Goal: Information Seeking & Learning: Learn about a topic

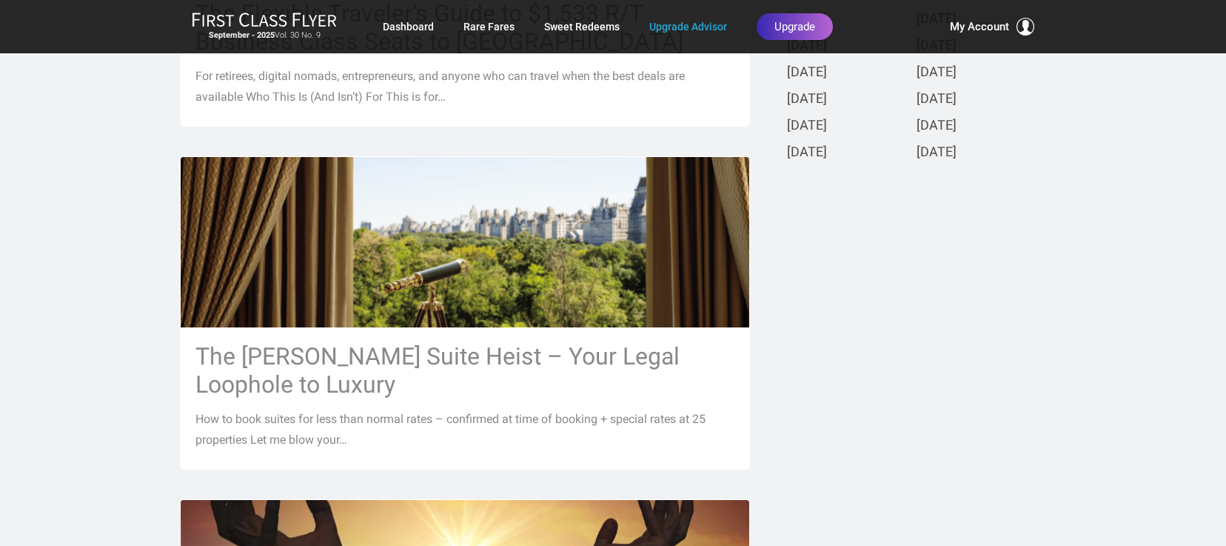
scroll to position [691, 0]
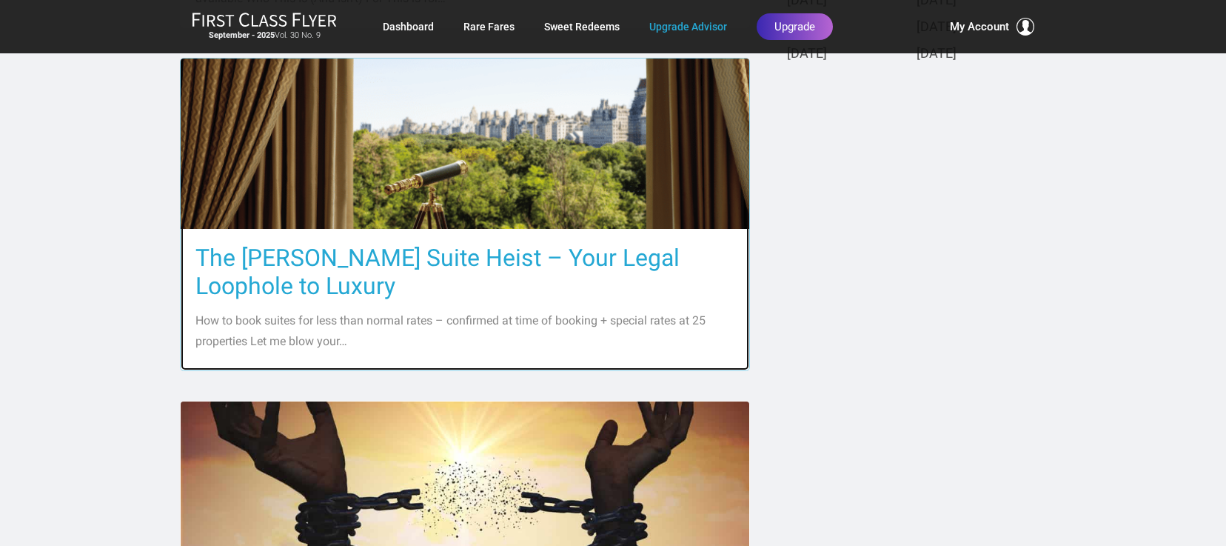
click at [437, 255] on h3 "The [PERSON_NAME] Suite Heist – Your Legal Loophole to Luxury" at bounding box center [464, 272] width 539 height 56
click at [448, 291] on h3 "The [PERSON_NAME] Suite Heist – Your Legal Loophole to Luxury" at bounding box center [464, 272] width 539 height 56
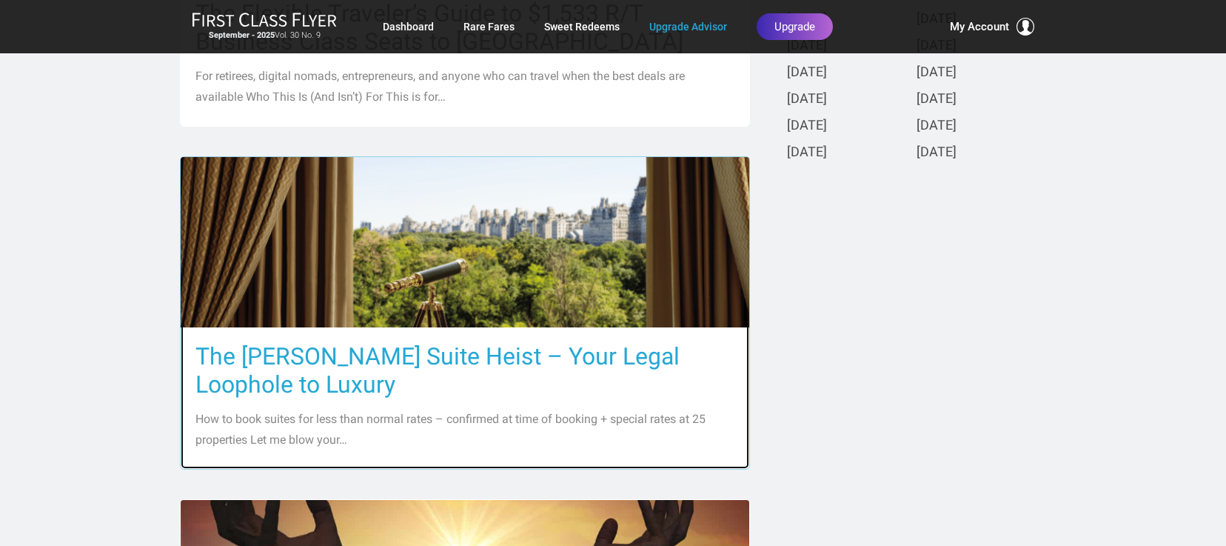
click at [450, 288] on img at bounding box center [465, 242] width 569 height 379
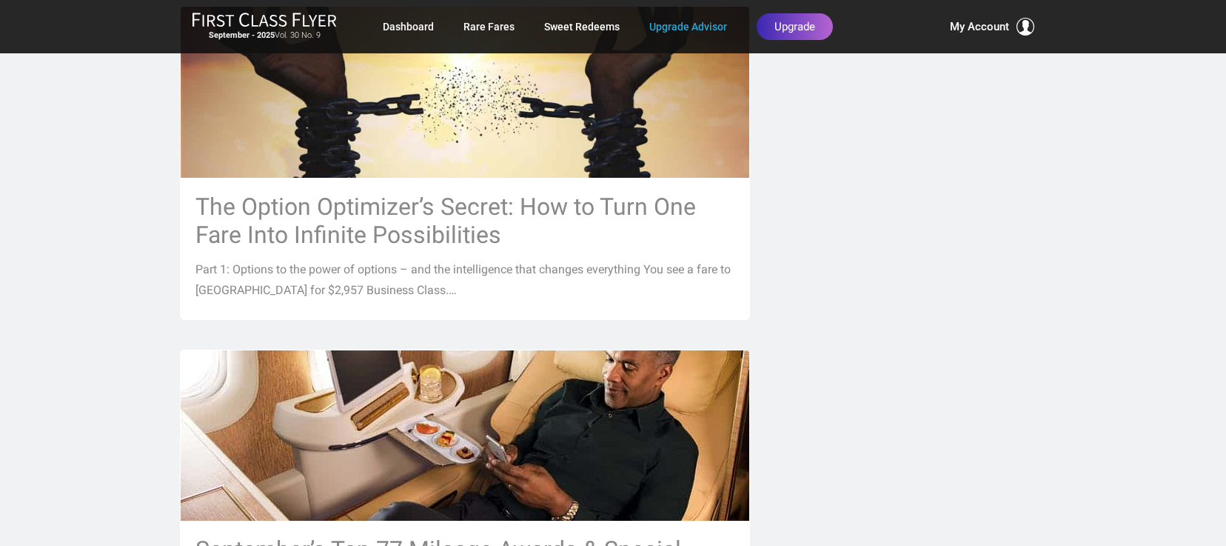
scroll to position [691, 0]
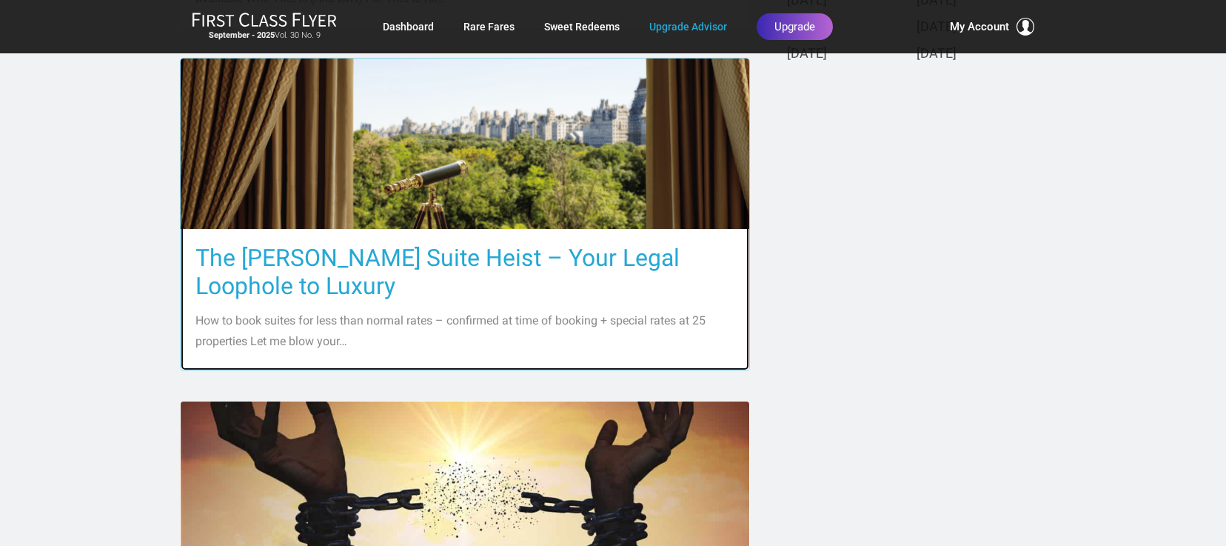
click at [452, 264] on h3 "The [PERSON_NAME] Suite Heist – Your Legal Loophole to Luxury" at bounding box center [464, 272] width 539 height 56
click at [453, 262] on h3 "The [PERSON_NAME] Suite Heist – Your Legal Loophole to Luxury" at bounding box center [464, 272] width 539 height 56
click at [459, 324] on p "How to book suites for less than normal rates – confirmed at time of booking + …" at bounding box center [464, 330] width 539 height 41
click at [435, 175] on img at bounding box center [465, 143] width 569 height 379
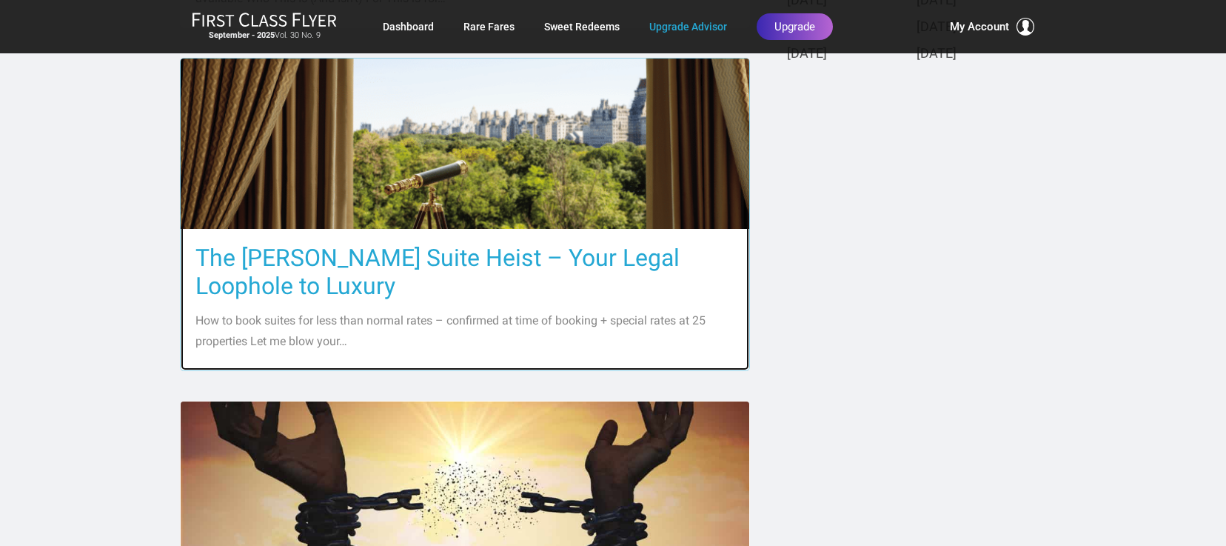
click at [436, 178] on img at bounding box center [465, 143] width 569 height 379
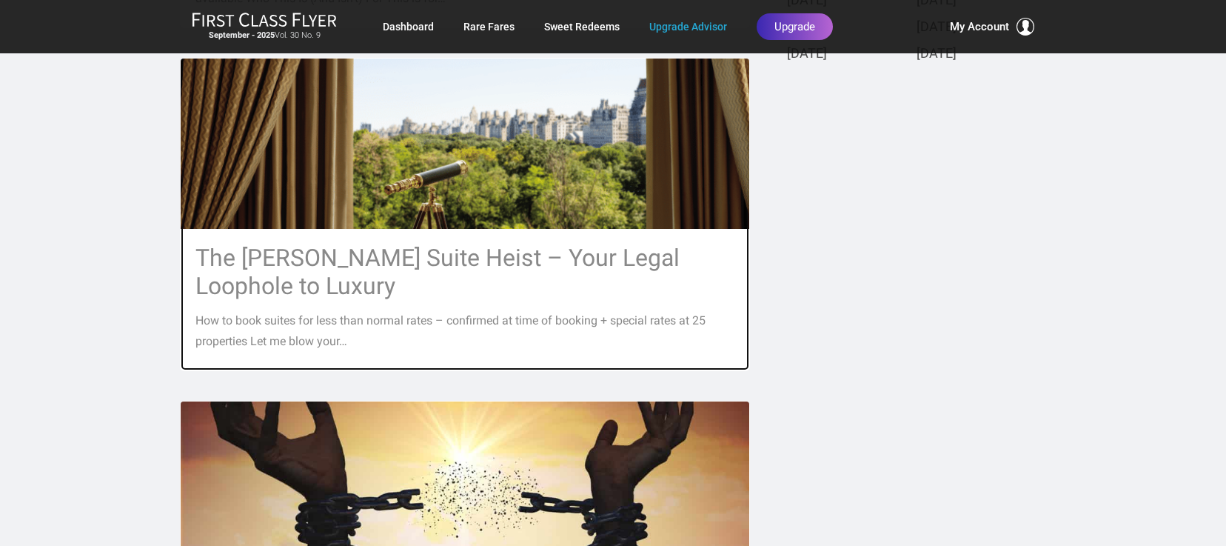
scroll to position [789, 0]
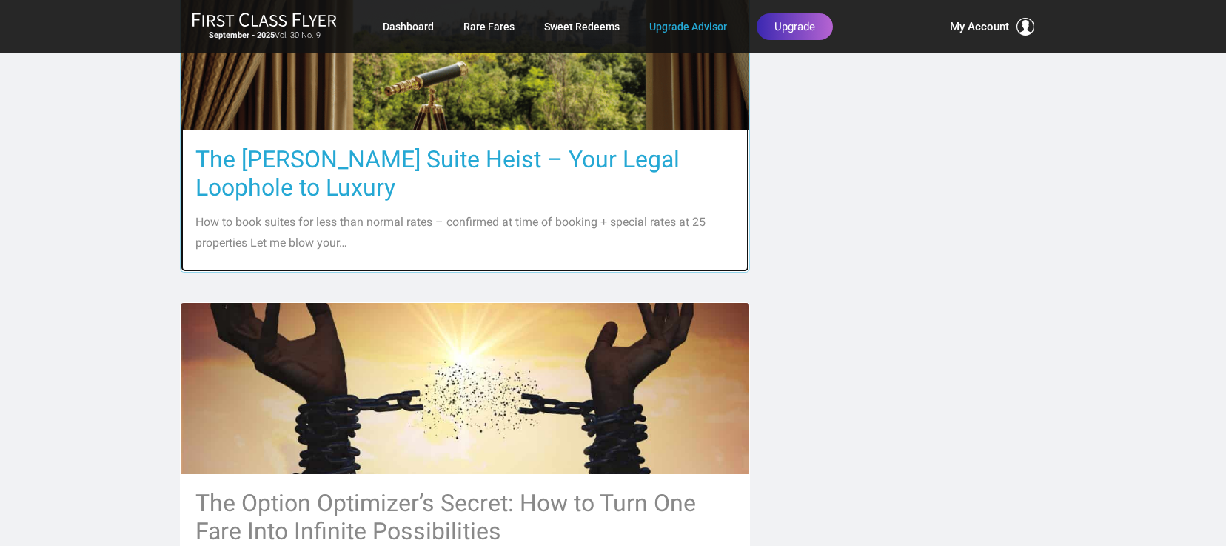
click at [445, 237] on p "How to book suites for less than normal rates – confirmed at time of booking + …" at bounding box center [464, 232] width 539 height 41
click at [425, 157] on h3 "The [PERSON_NAME] Suite Heist – Your Legal Loophole to Luxury" at bounding box center [464, 173] width 539 height 56
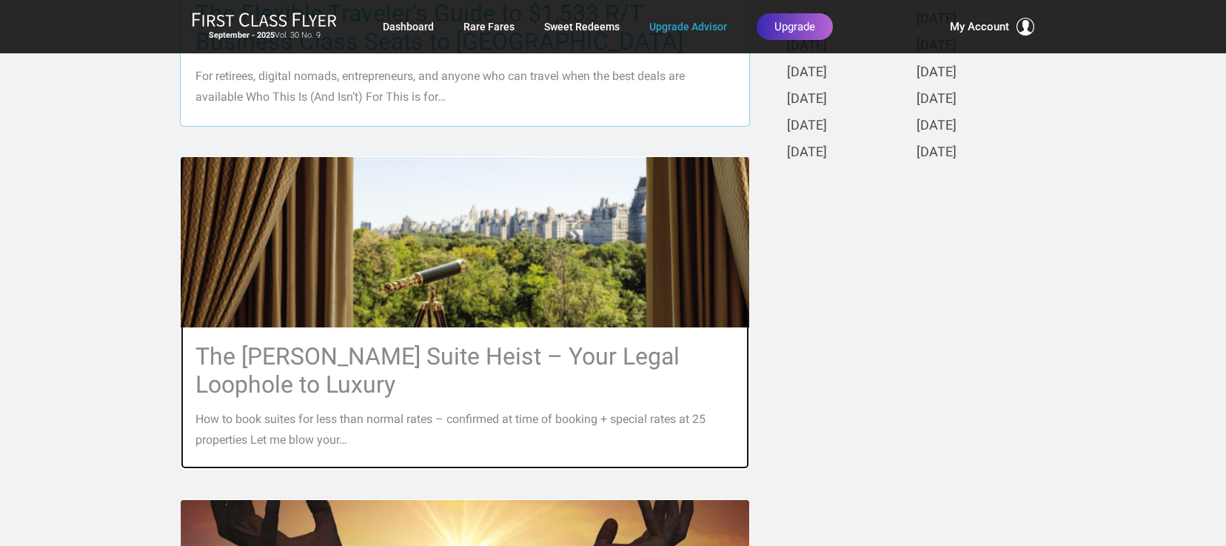
scroll to position [395, 0]
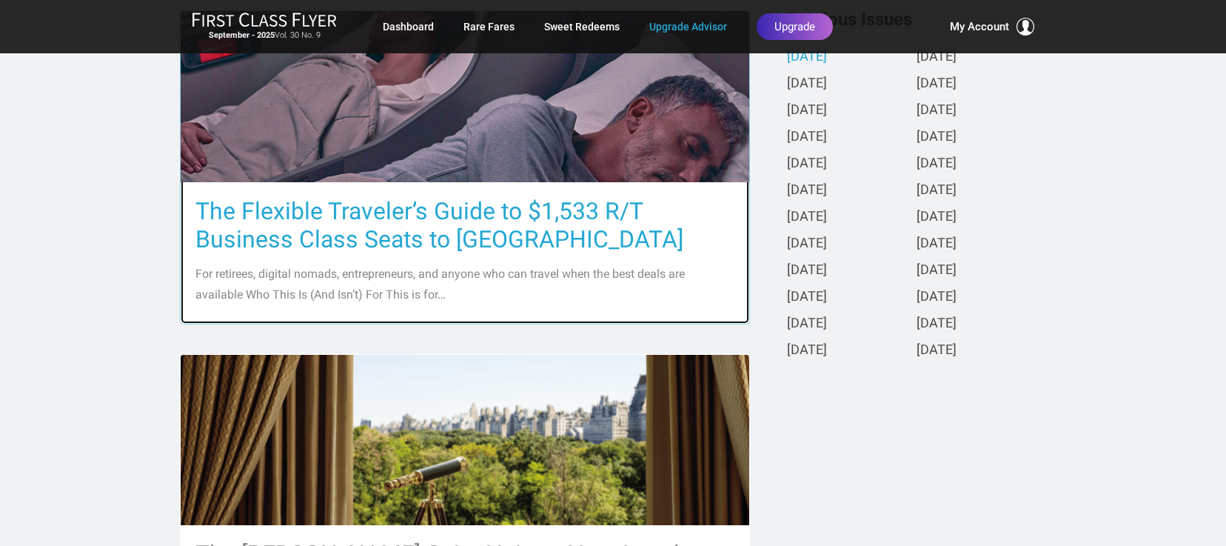
click at [451, 210] on h3 "The Flexible Traveler’s Guide to $1,533 R/T Business Class Seats to [GEOGRAPHIC…" at bounding box center [464, 225] width 539 height 56
click at [449, 238] on h3 "The Flexible Traveler’s Guide to $1,533 R/T Business Class Seats to [GEOGRAPHIC…" at bounding box center [464, 225] width 539 height 56
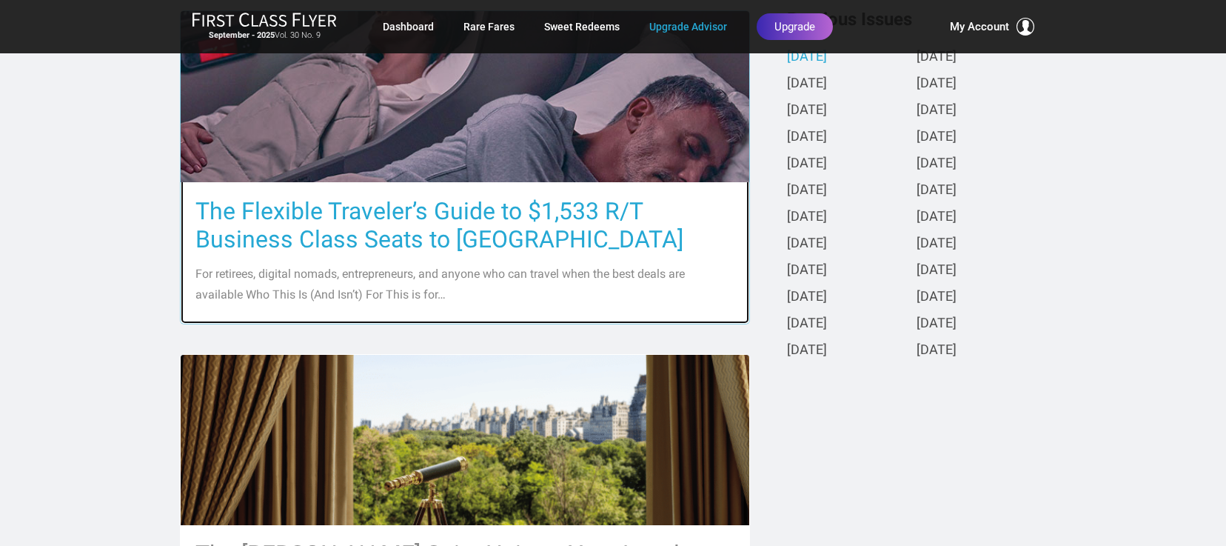
click at [449, 229] on h3 "The Flexible Traveler’s Guide to $1,533 R/T Business Class Seats to [GEOGRAPHIC…" at bounding box center [464, 225] width 539 height 56
click at [449, 227] on h3 "The Flexible Traveler’s Guide to $1,533 R/T Business Class Seats to [GEOGRAPHIC…" at bounding box center [464, 225] width 539 height 56
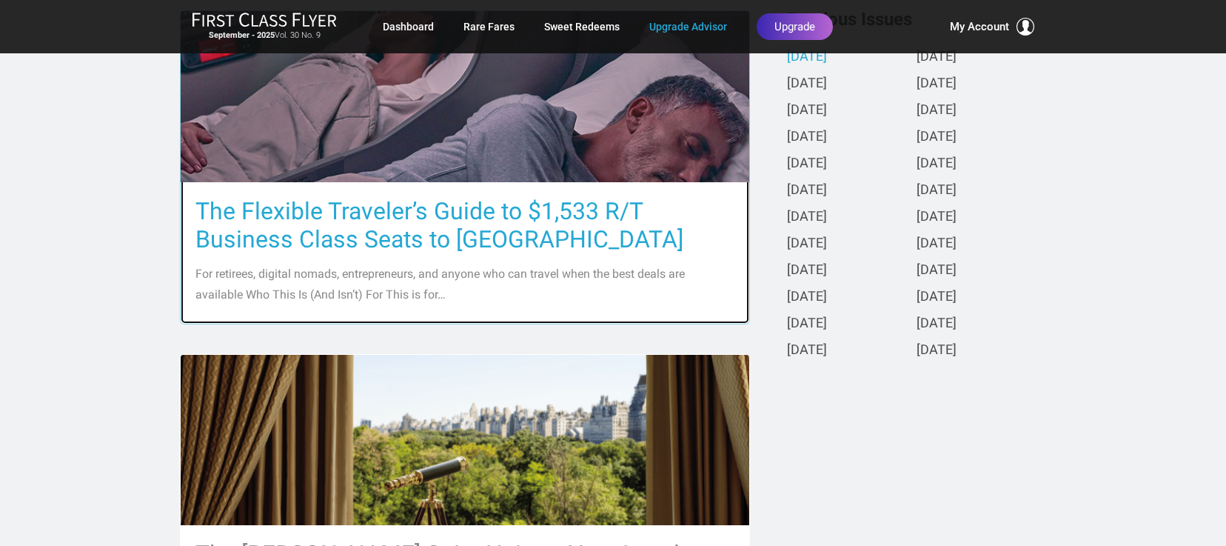
click at [449, 227] on h3 "The Flexible Traveler’s Guide to $1,533 R/T Business Class Seats to [GEOGRAPHIC…" at bounding box center [464, 225] width 539 height 56
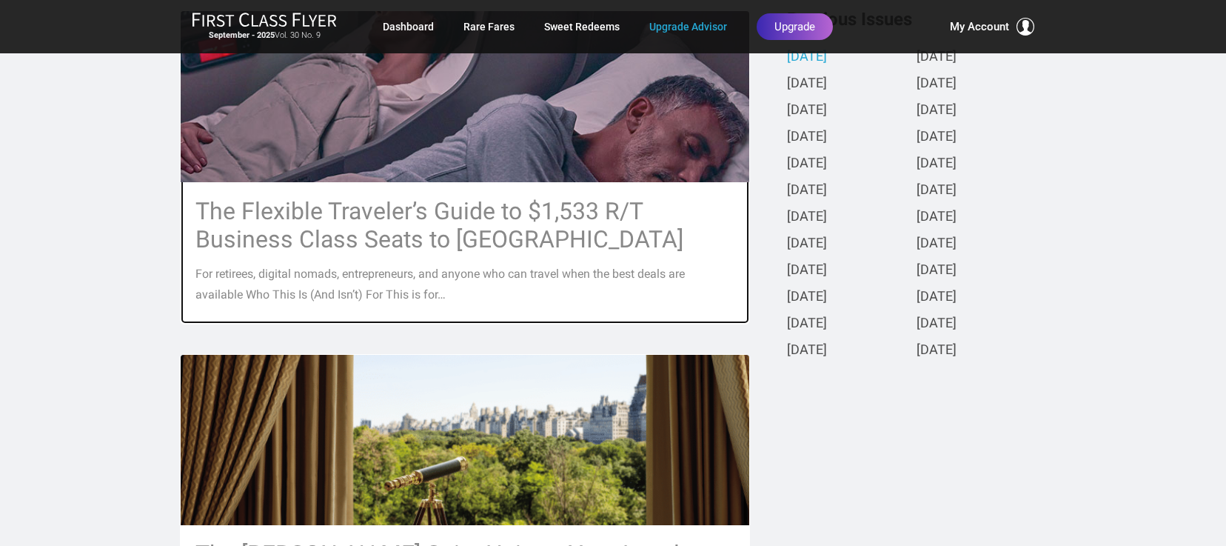
scroll to position [98, 0]
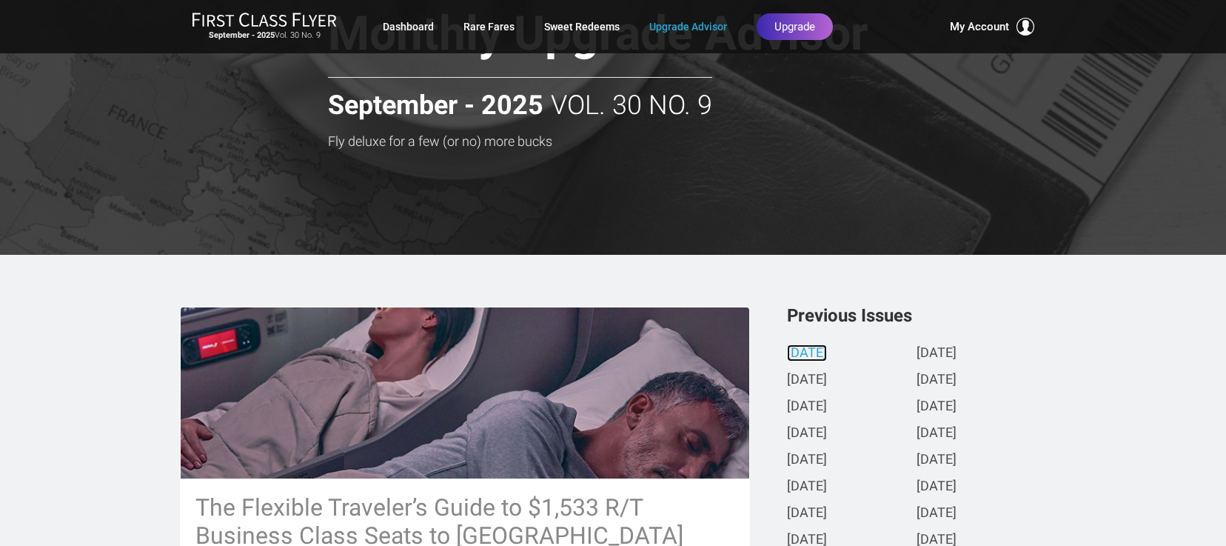
click at [809, 353] on link "[DATE]" at bounding box center [807, 354] width 40 height 16
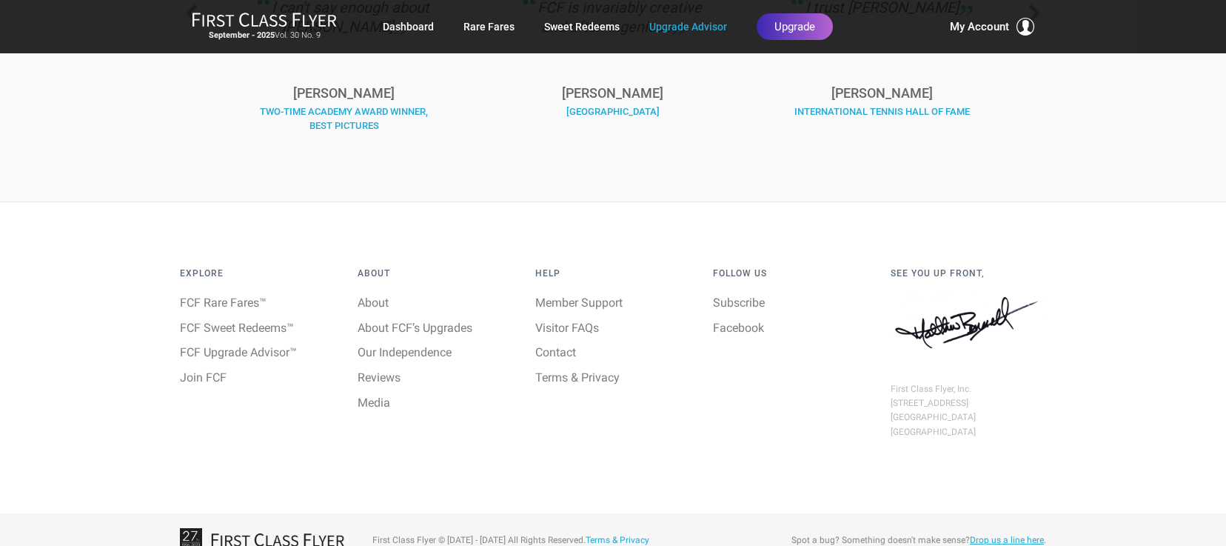
scroll to position [1012, 0]
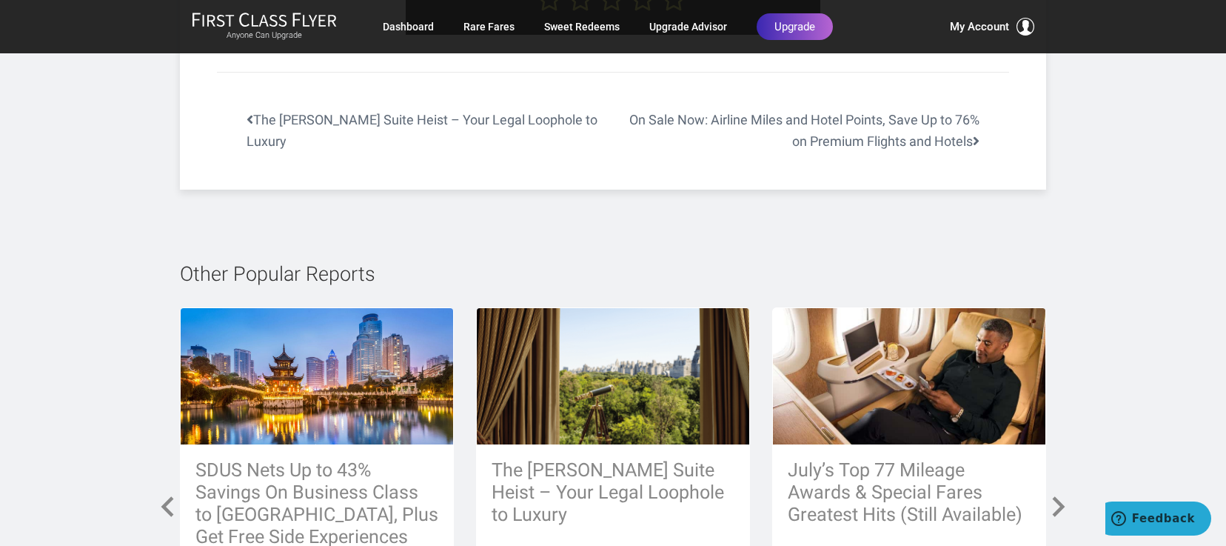
scroll to position [6417, 0]
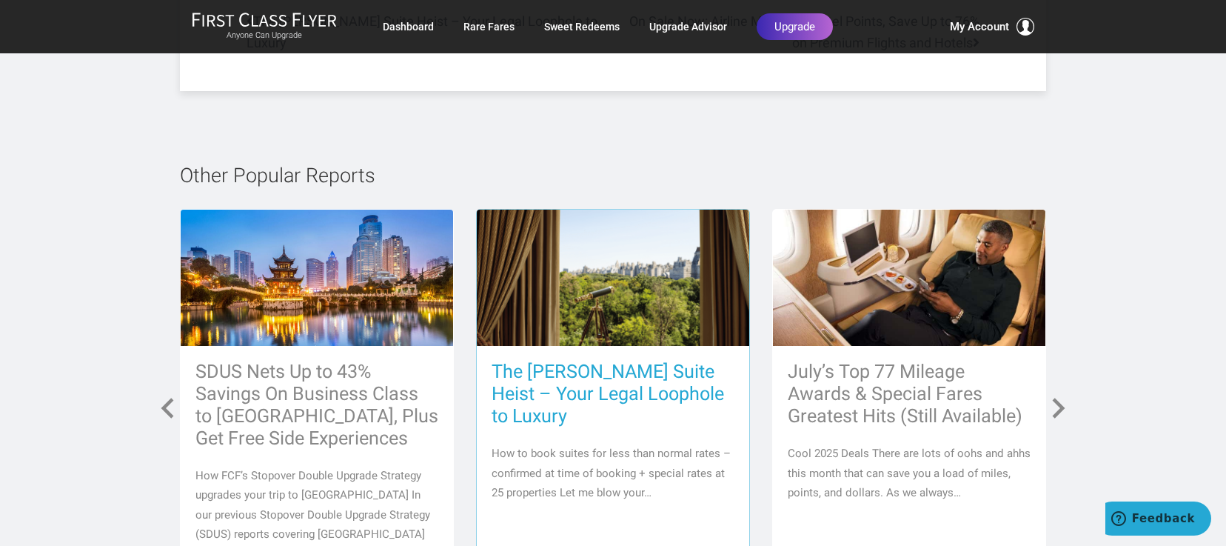
click at [561, 361] on h3 "The [PERSON_NAME] Suite Heist – Your Legal Loophole to Luxury" at bounding box center [613, 394] width 243 height 67
click at [609, 361] on h3 "The [PERSON_NAME] Suite Heist – Your Legal Loophole to Luxury" at bounding box center [613, 394] width 243 height 67
click at [596, 361] on h3 "The [PERSON_NAME] Suite Heist – Your Legal Loophole to Luxury" at bounding box center [613, 394] width 243 height 67
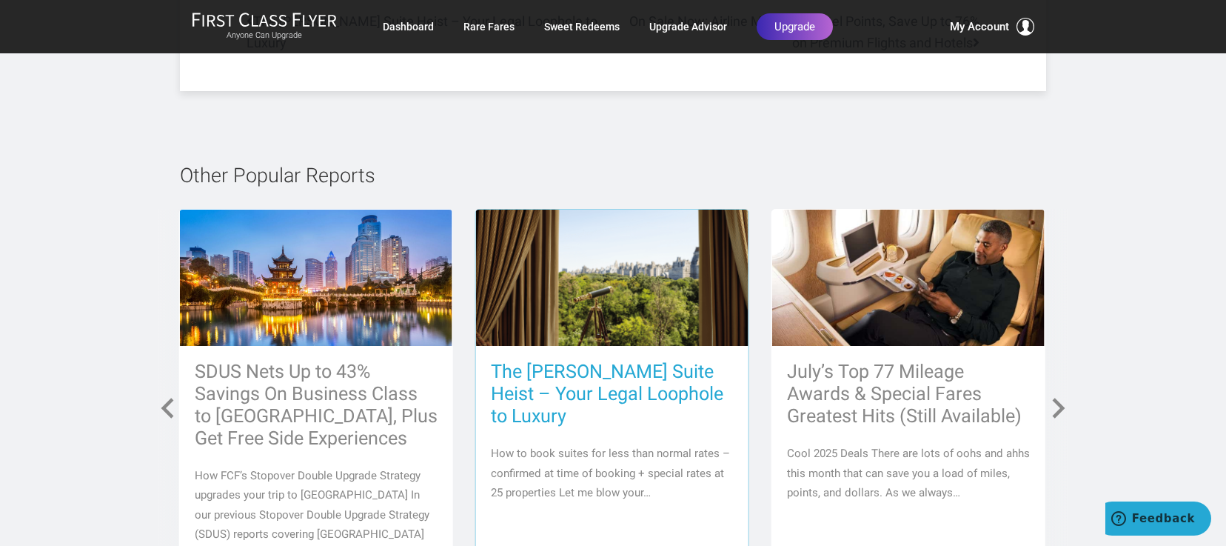
click at [620, 210] on img at bounding box center [612, 278] width 272 height 136
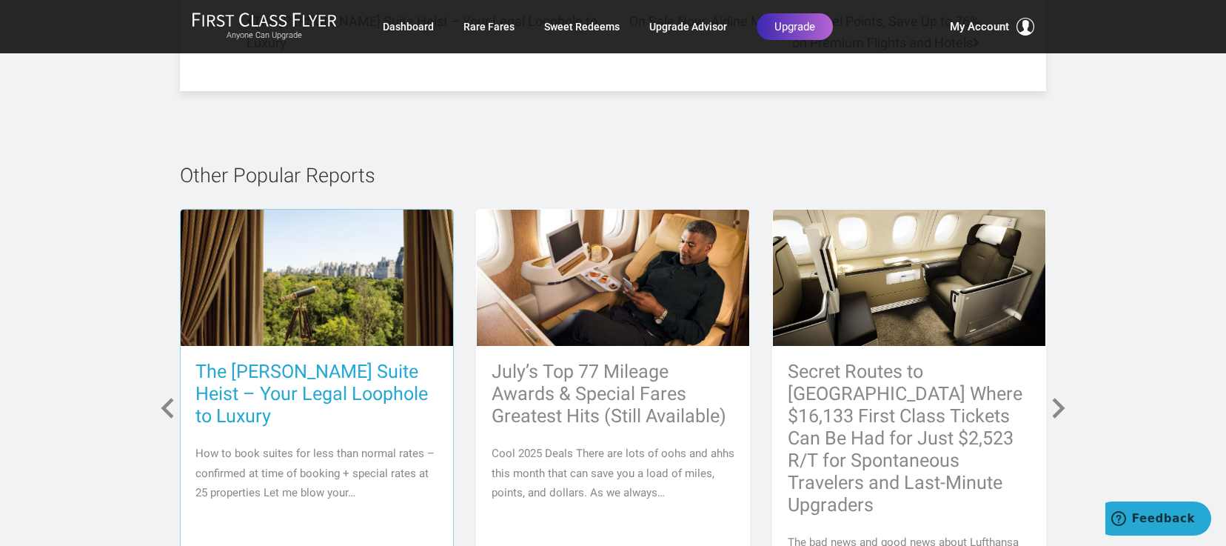
click at [320, 210] on img at bounding box center [317, 278] width 272 height 136
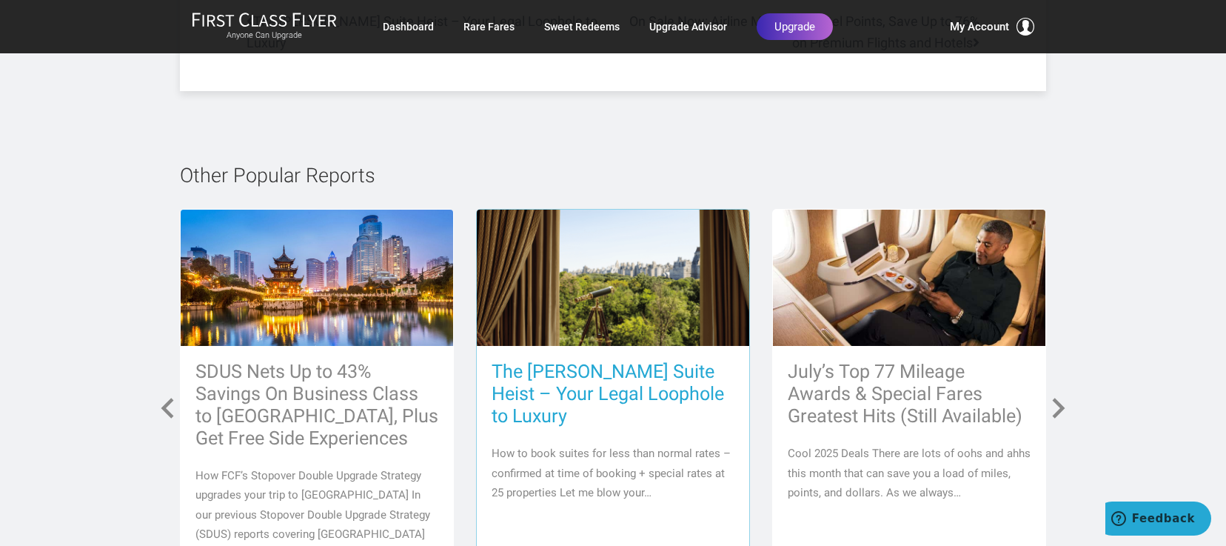
click at [578, 361] on h3 "The [PERSON_NAME] Suite Heist – Your Legal Loophole to Luxury" at bounding box center [613, 394] width 243 height 67
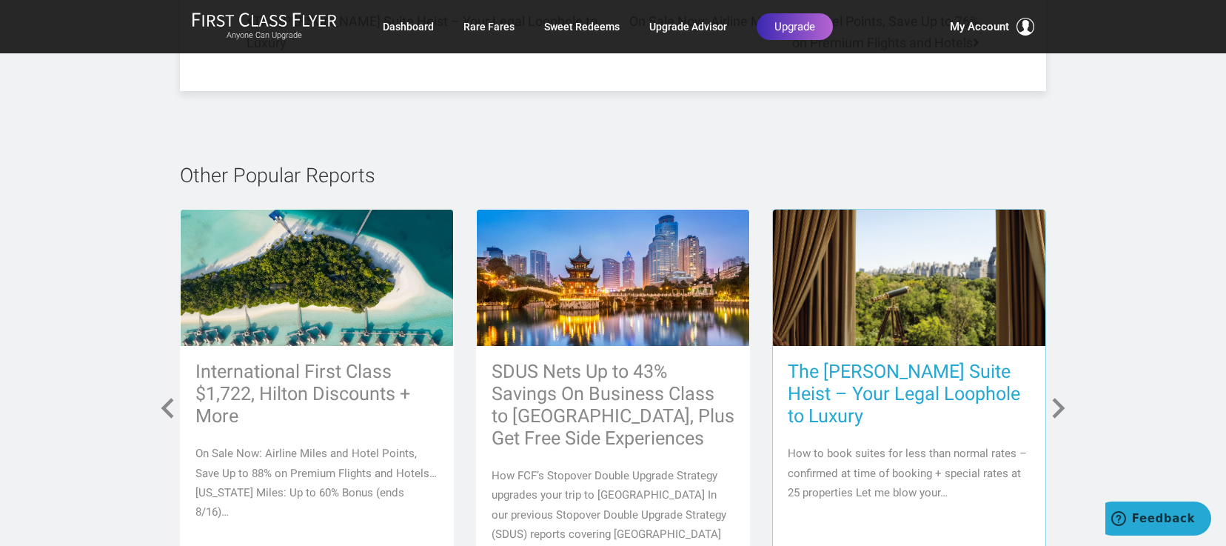
click at [922, 361] on h3 "The [PERSON_NAME] Suite Heist – Your Legal Loophole to Luxury" at bounding box center [909, 394] width 243 height 67
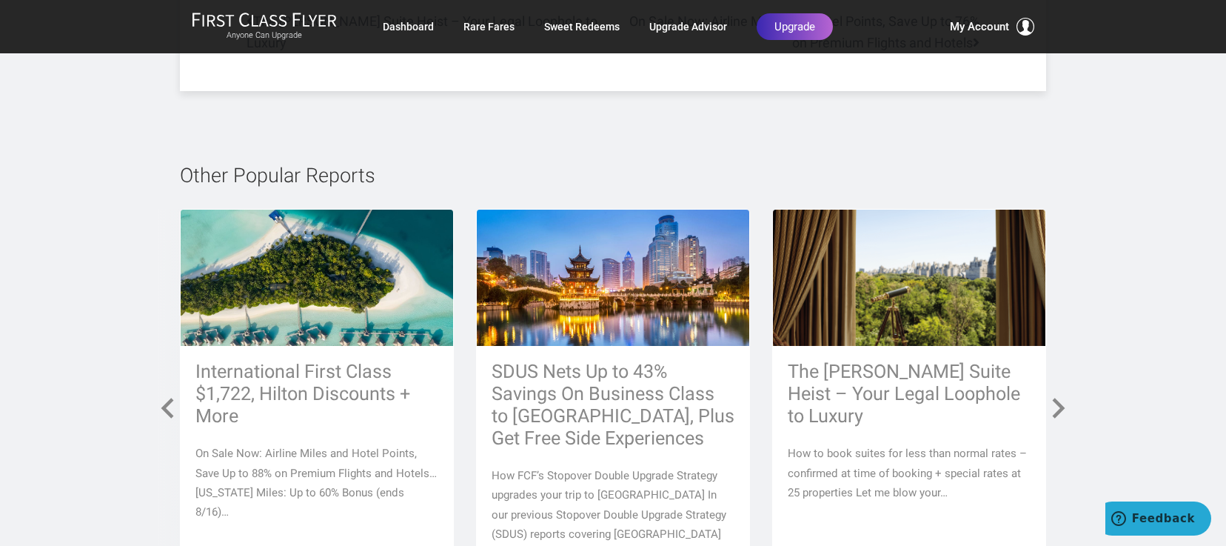
scroll to position [6220, 0]
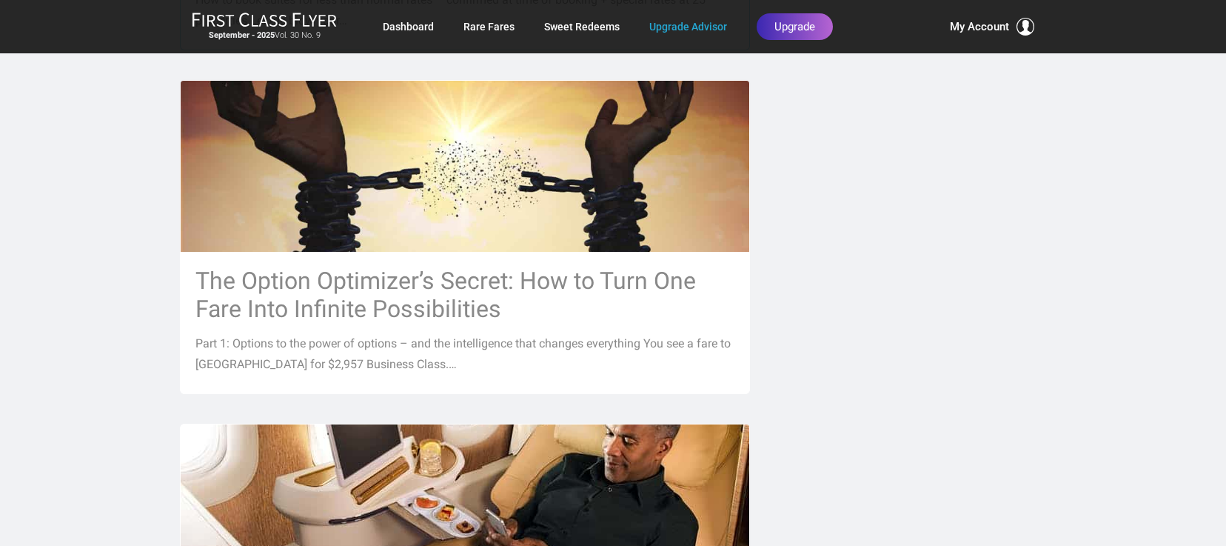
scroll to position [715, 0]
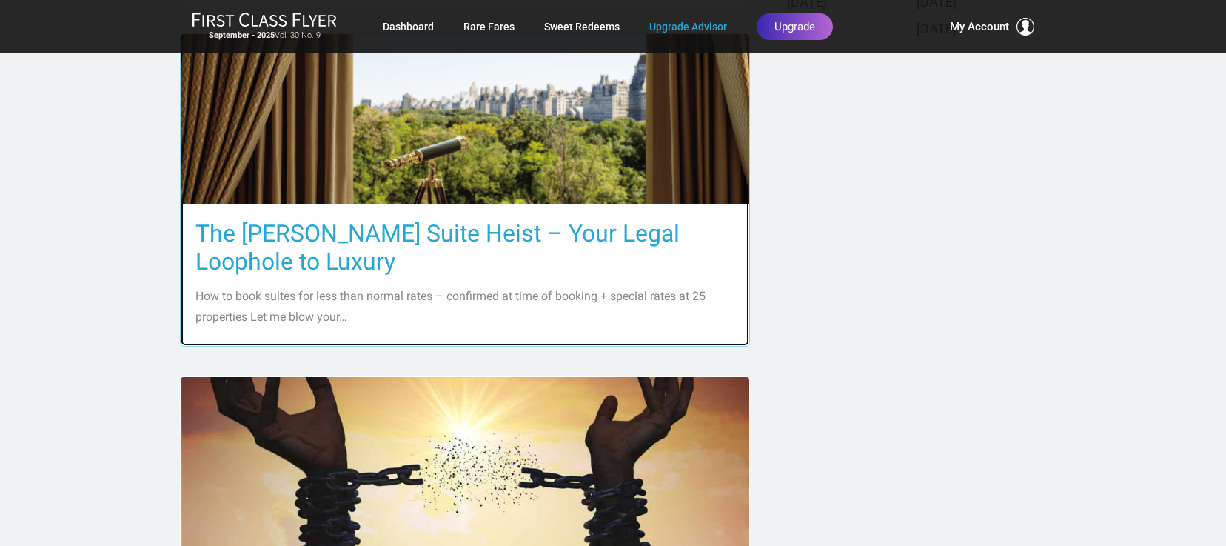
click at [492, 158] on img at bounding box center [465, 119] width 569 height 379
click at [455, 229] on h3 "The [PERSON_NAME] Suite Heist – Your Legal Loophole to Luxury" at bounding box center [464, 247] width 539 height 56
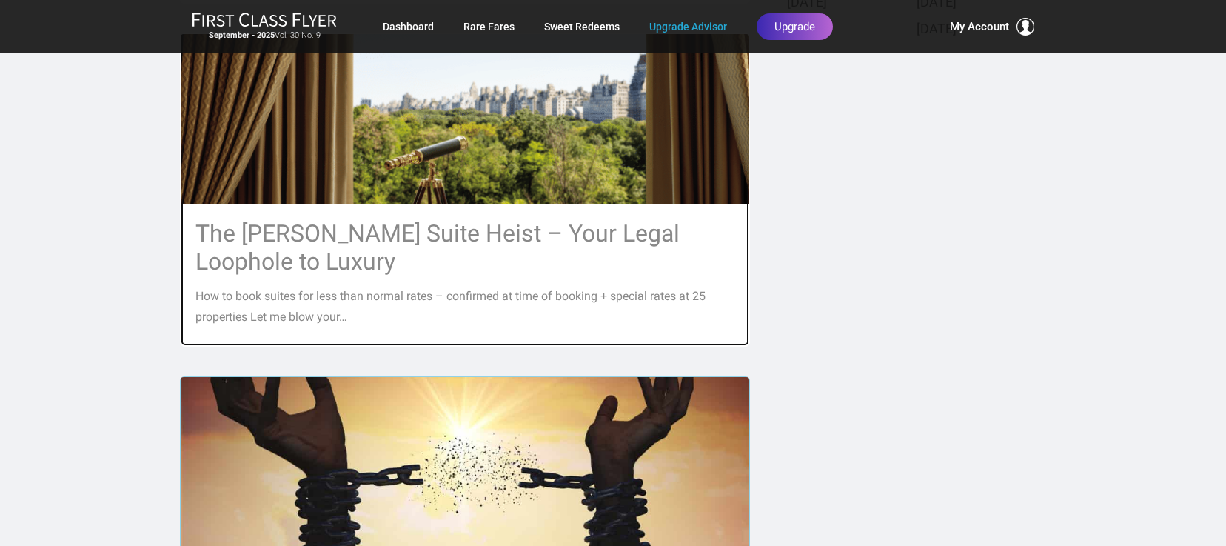
click at [450, 238] on h3 "The [PERSON_NAME] Suite Heist – Your Legal Loophole to Luxury" at bounding box center [464, 247] width 539 height 56
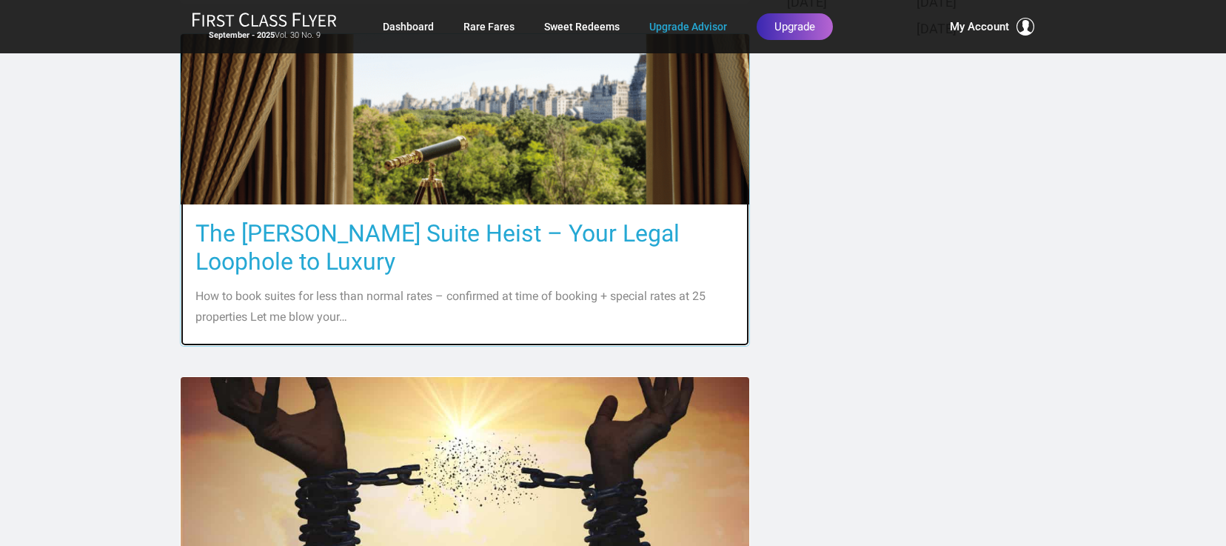
click at [472, 163] on img at bounding box center [465, 119] width 569 height 379
click at [453, 290] on p "How to book suites for less than normal rates – confirmed at time of booking + …" at bounding box center [464, 306] width 539 height 41
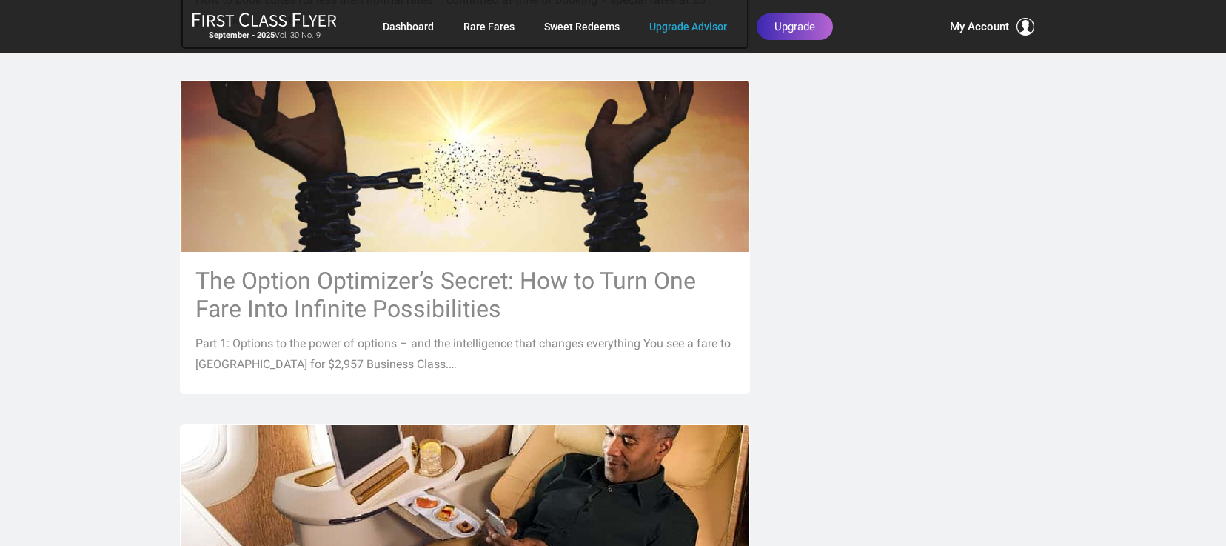
scroll to position [1308, 0]
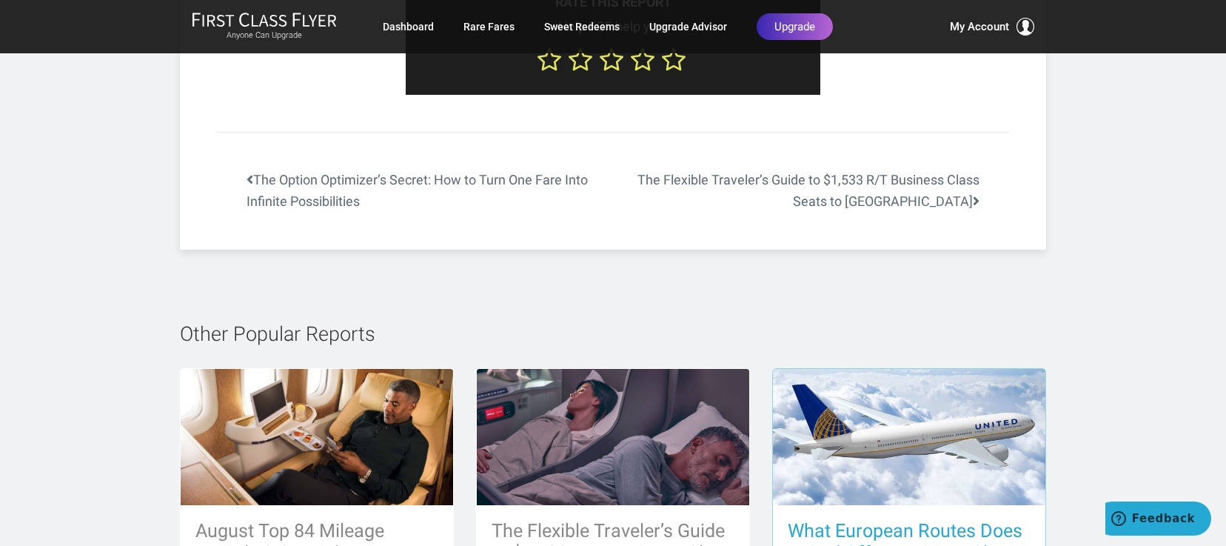
scroll to position [6713, 0]
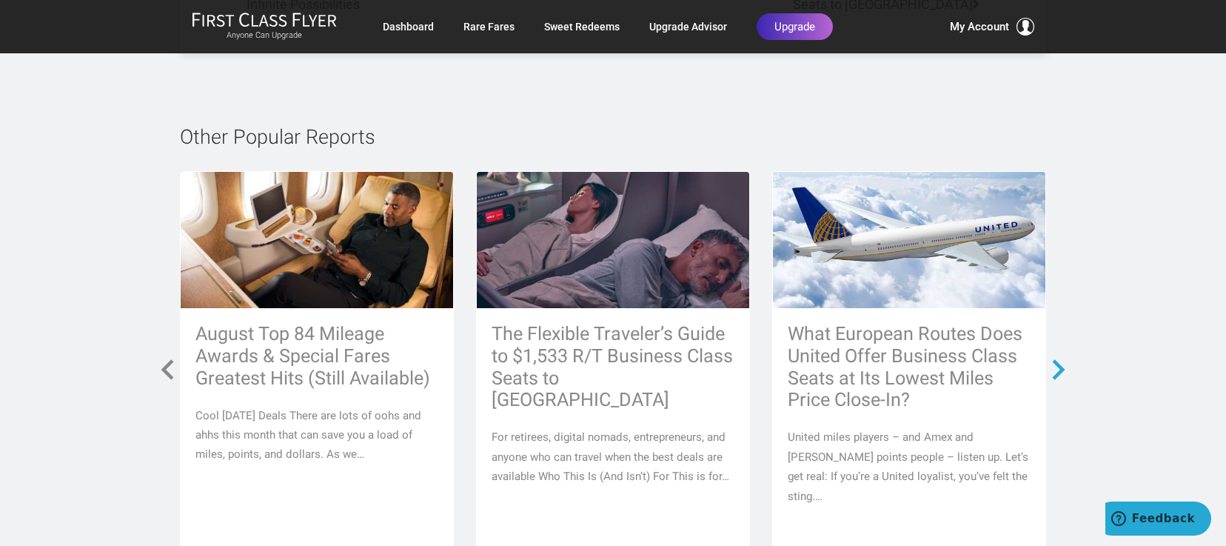
click at [1061, 356] on span at bounding box center [1059, 369] width 27 height 27
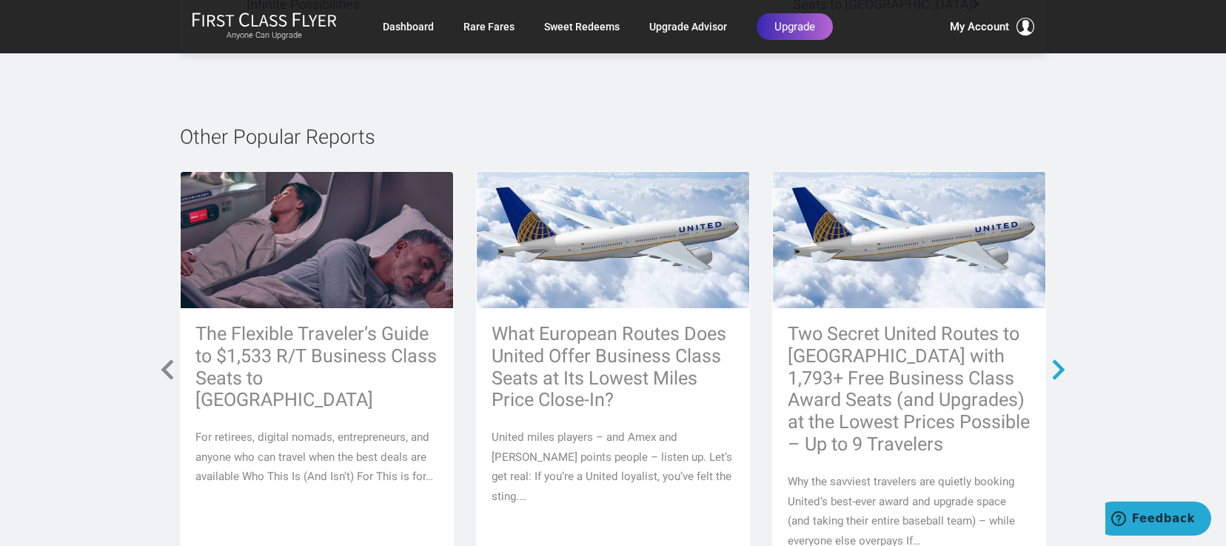
click at [1055, 356] on span at bounding box center [1059, 369] width 27 height 27
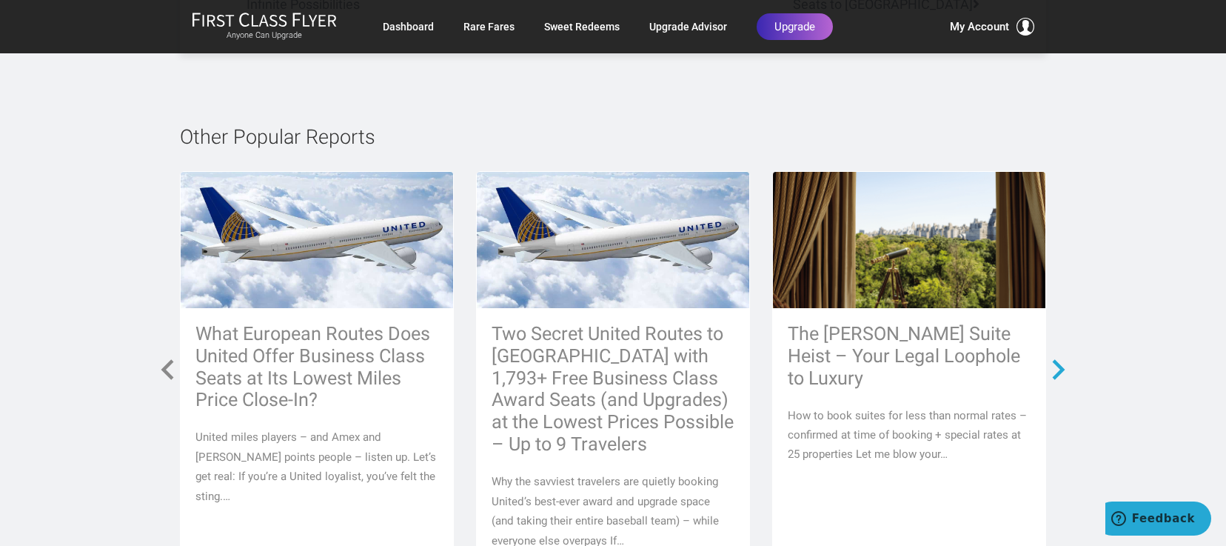
click at [1055, 356] on span at bounding box center [1059, 369] width 27 height 27
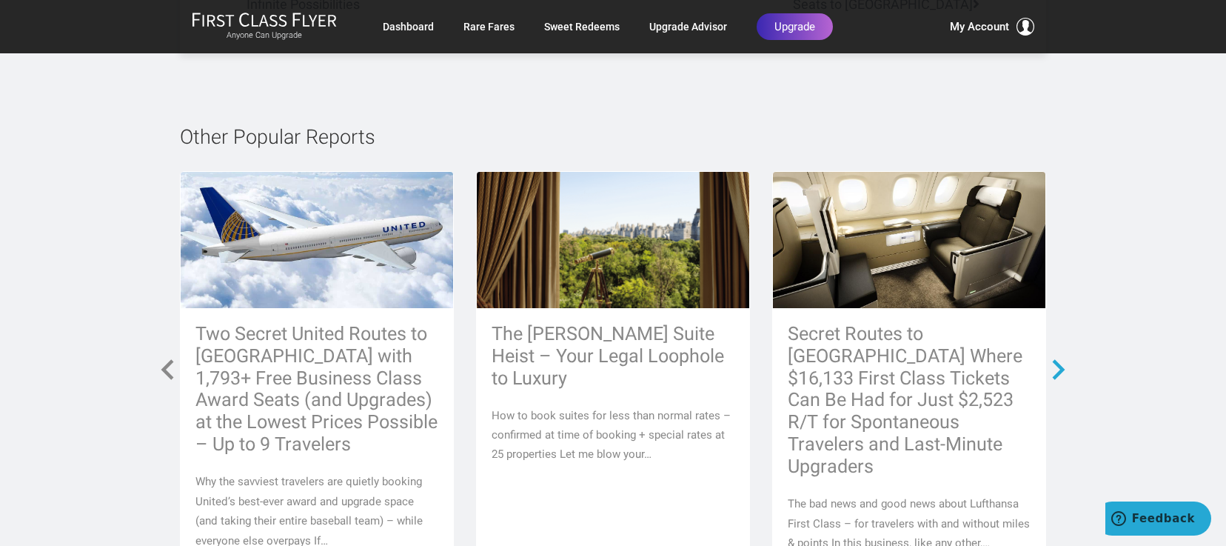
click at [1055, 356] on span at bounding box center [1059, 369] width 27 height 27
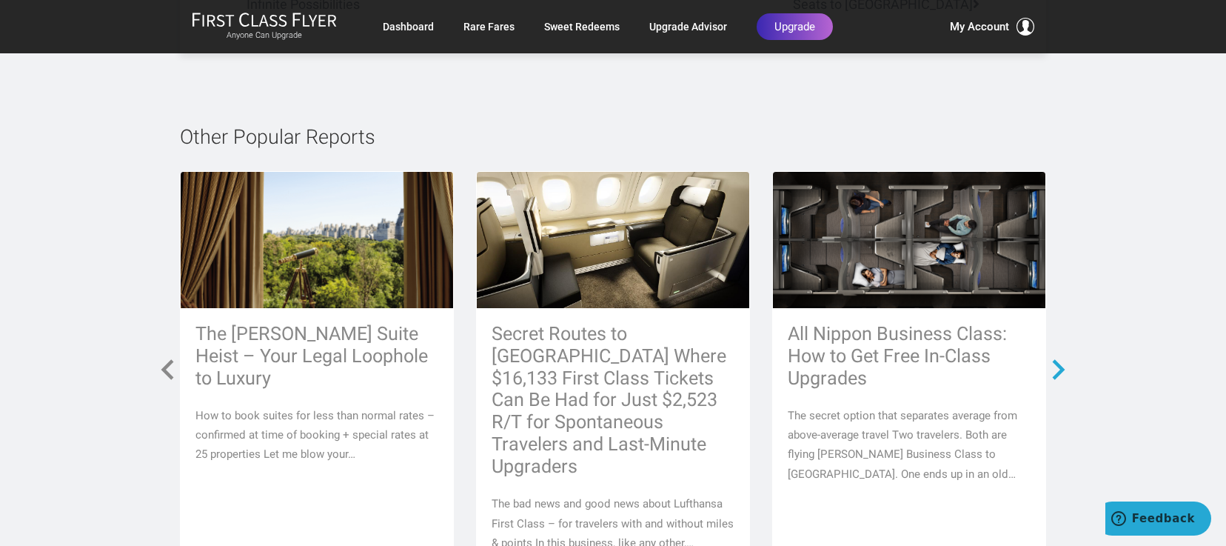
click at [1055, 356] on span at bounding box center [1059, 369] width 27 height 27
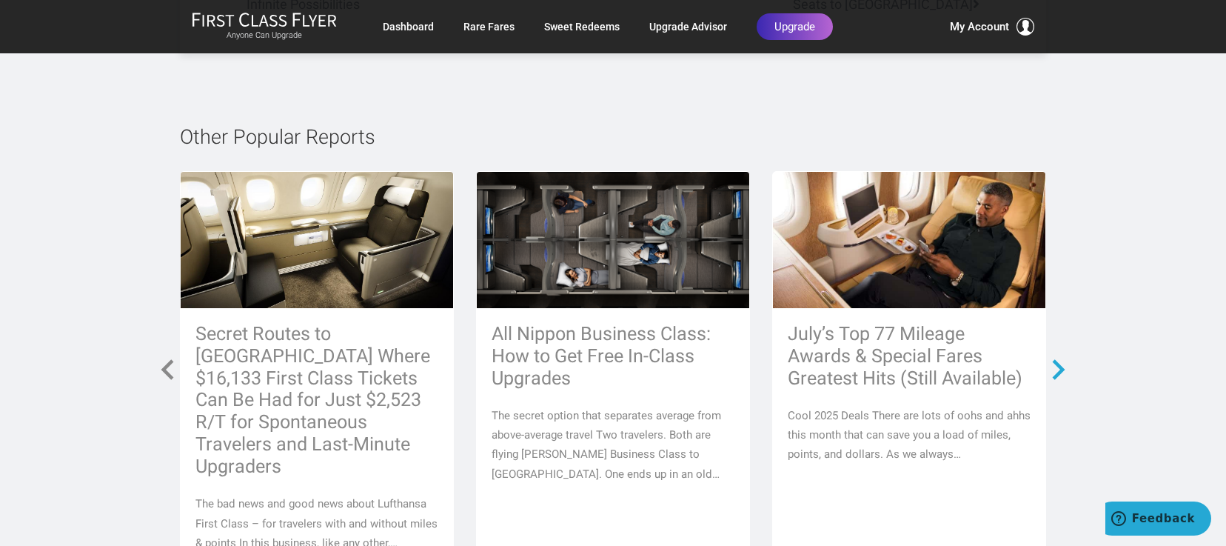
click at [1055, 356] on span at bounding box center [1059, 369] width 27 height 27
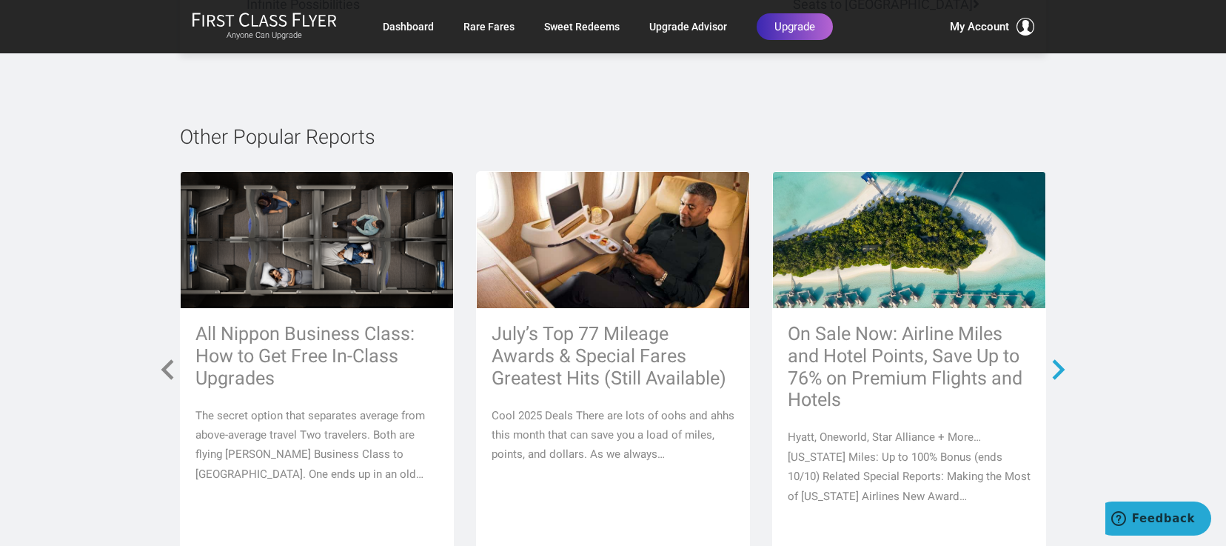
click at [1055, 356] on span at bounding box center [1059, 369] width 27 height 27
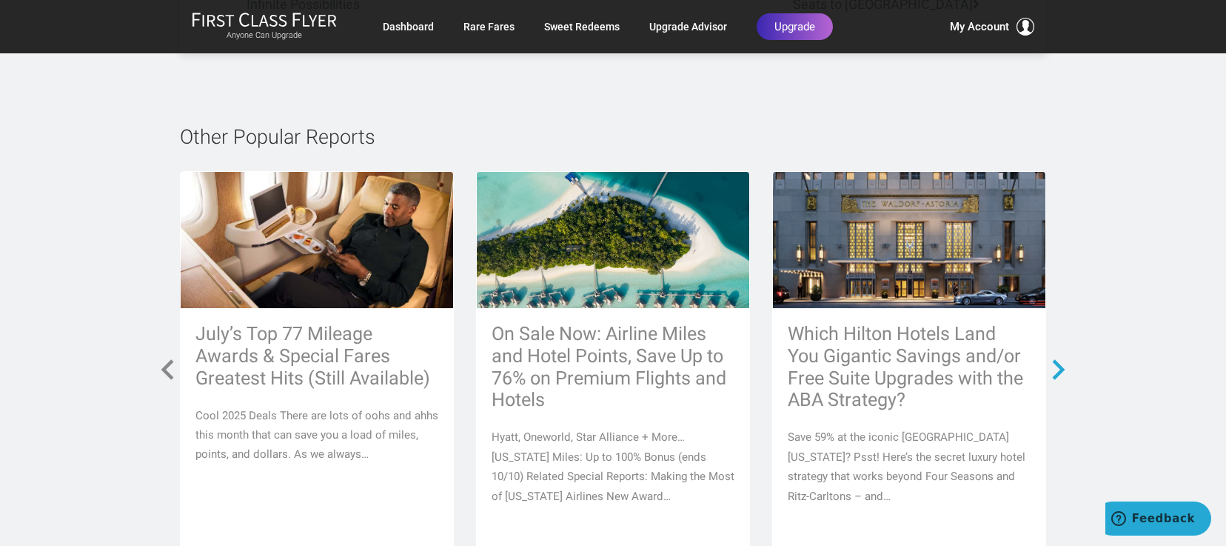
click at [1055, 356] on span at bounding box center [1059, 369] width 27 height 27
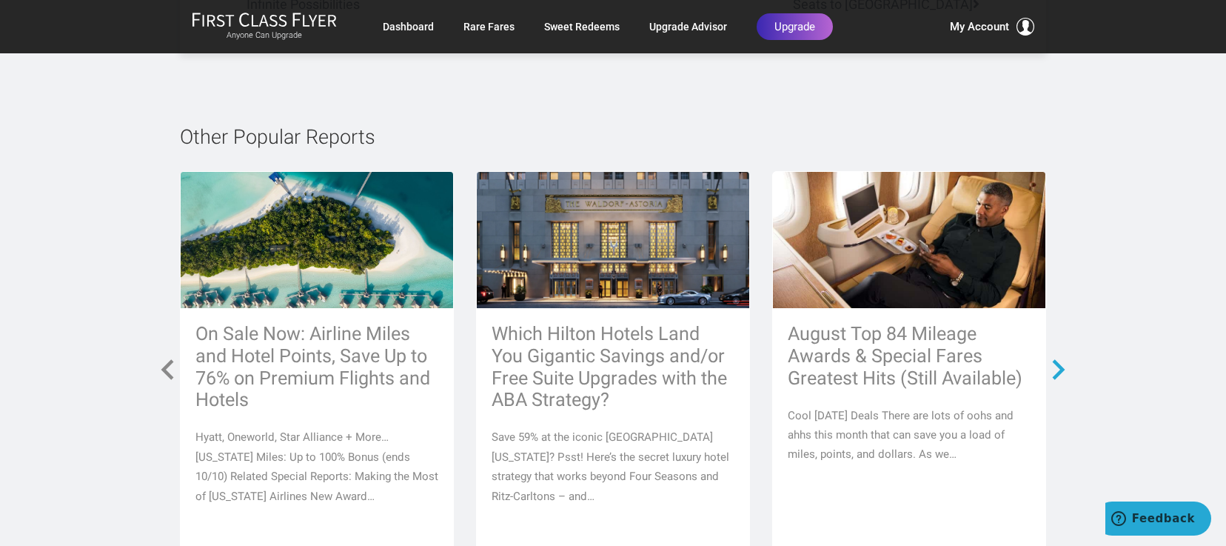
click at [1055, 356] on span at bounding box center [1059, 369] width 27 height 27
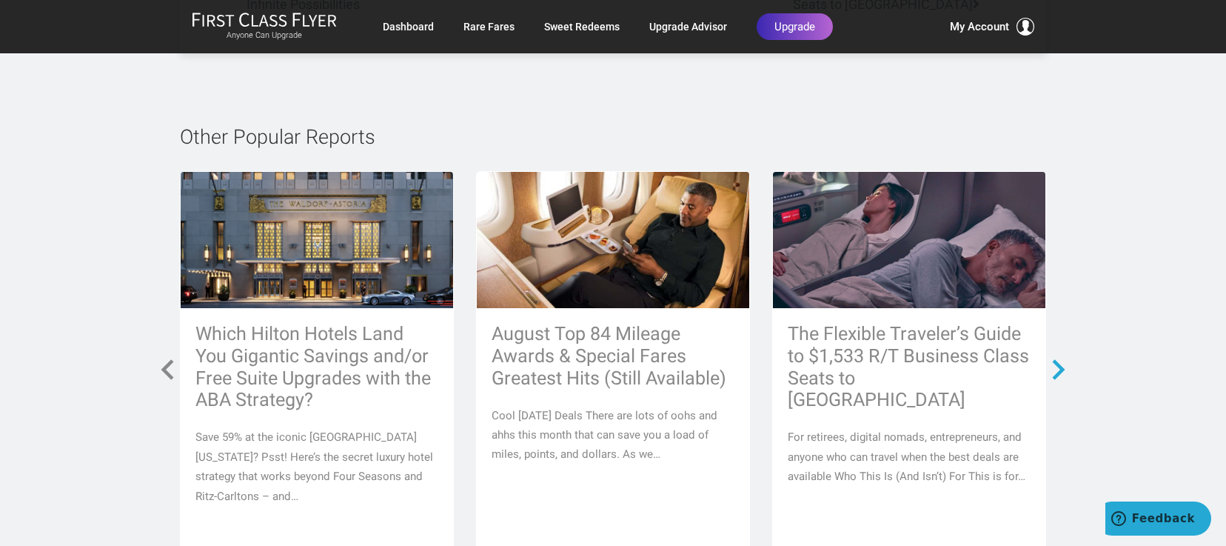
click at [1055, 356] on span at bounding box center [1059, 369] width 27 height 27
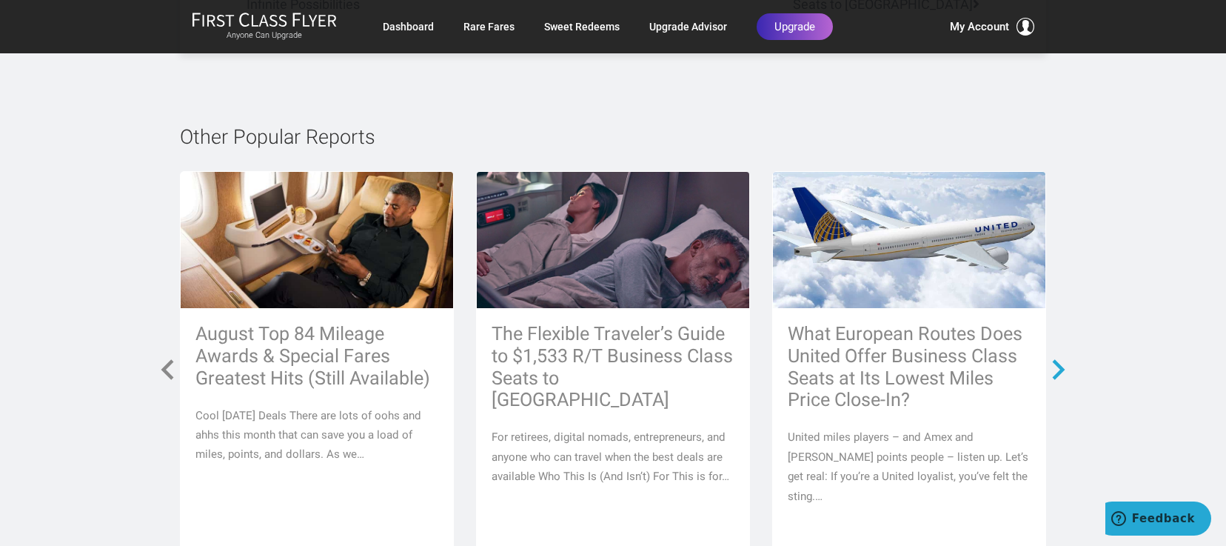
click at [1055, 356] on span at bounding box center [1059, 369] width 27 height 27
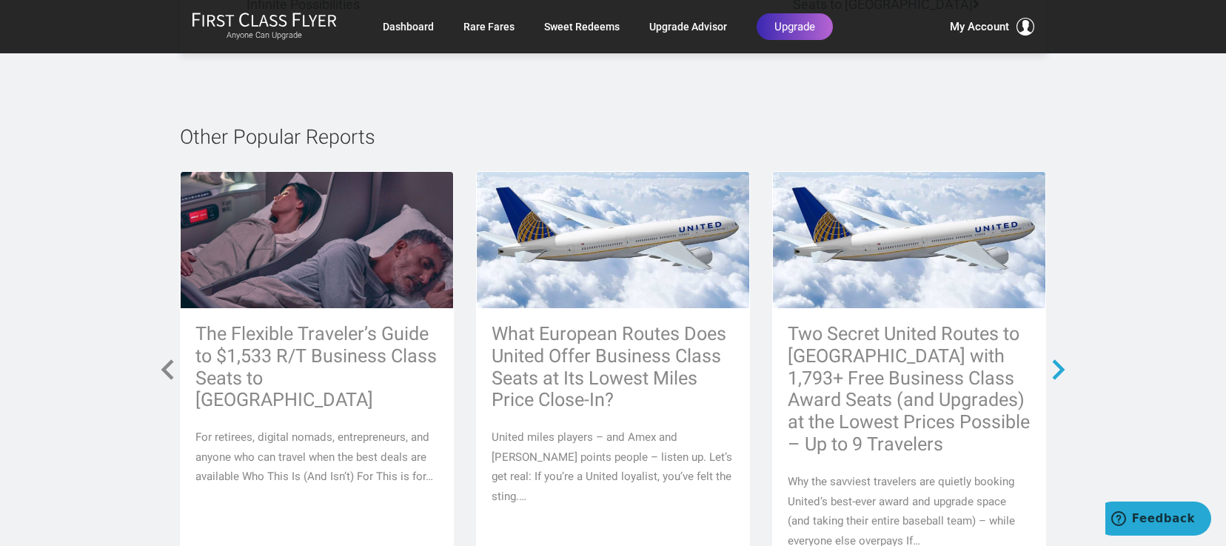
click at [1055, 356] on span at bounding box center [1059, 369] width 27 height 27
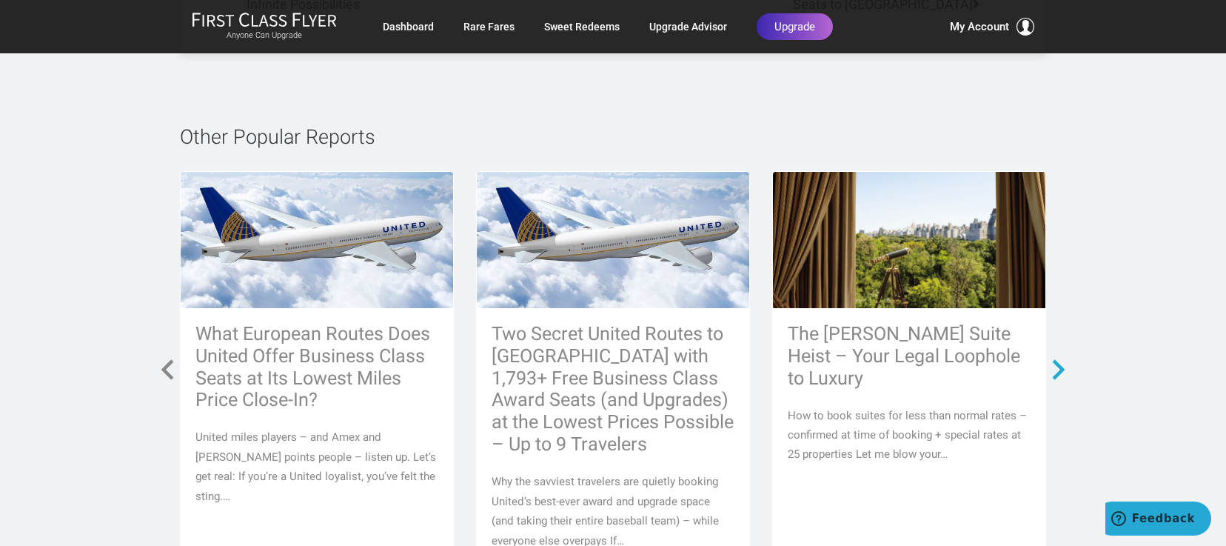
click at [1055, 356] on span at bounding box center [1059, 369] width 27 height 27
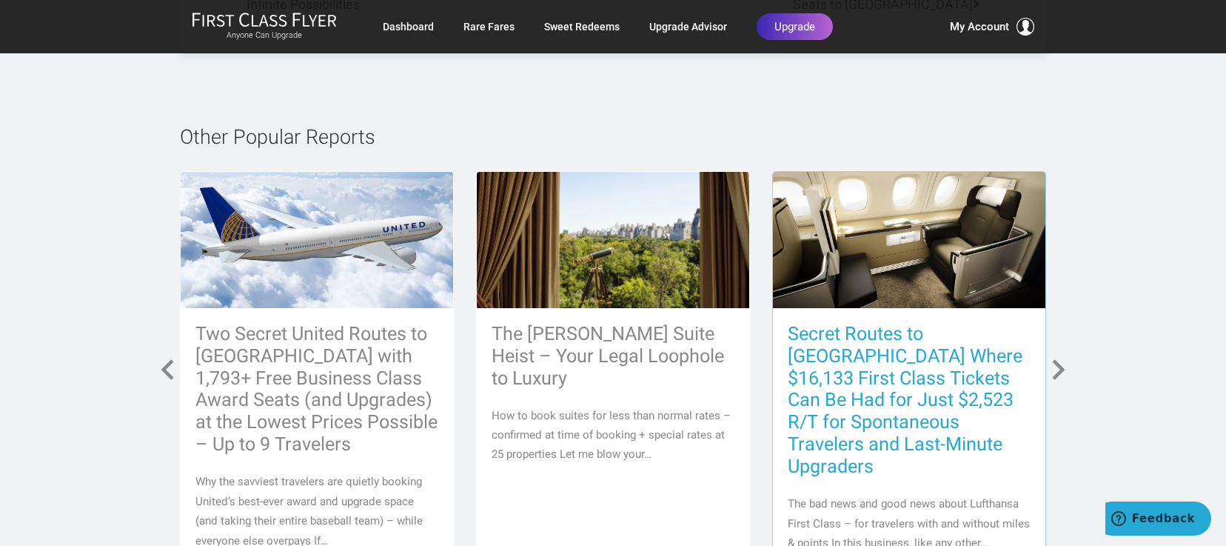
click at [910, 323] on h3 "Secret Routes to Europe Where $16,133 First Class Tickets Can Be Had for Just $…" at bounding box center [909, 400] width 243 height 155
click at [866, 323] on h3 "Secret Routes to Europe Where $16,133 First Class Tickets Can Be Had for Just $…" at bounding box center [909, 400] width 243 height 155
click at [903, 398] on div "Secret Routes to Europe Where $16,133 First Class Tickets Can Be Had for Just $…" at bounding box center [909, 438] width 272 height 260
click at [869, 202] on img at bounding box center [909, 240] width 272 height 136
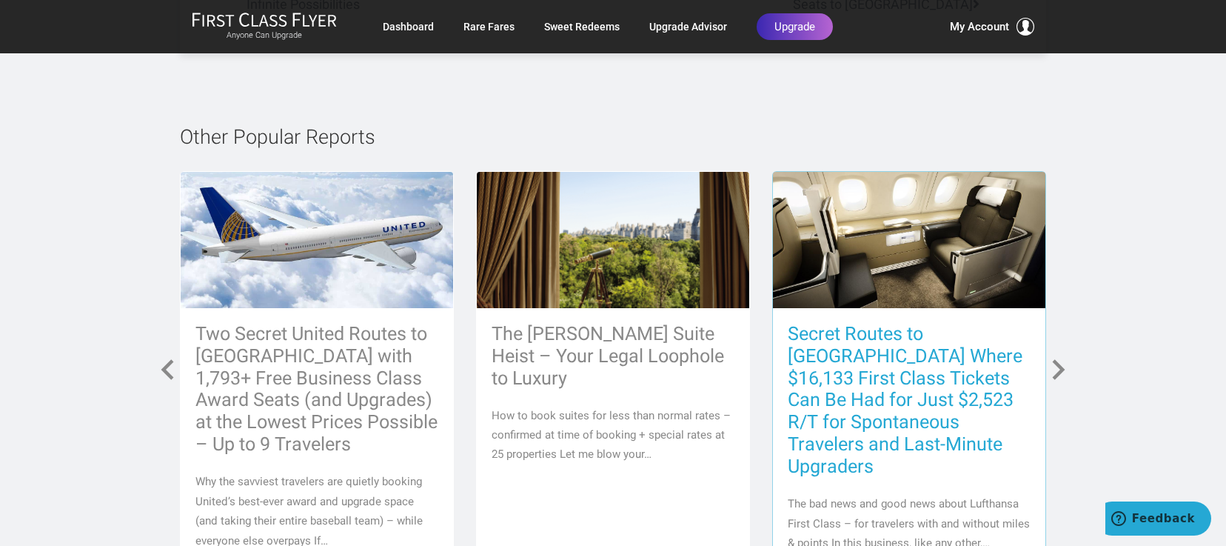
click at [869, 323] on h3 "Secret Routes to [GEOGRAPHIC_DATA] Where $16,133 First Class Tickets Can Be Had…" at bounding box center [909, 400] width 243 height 155
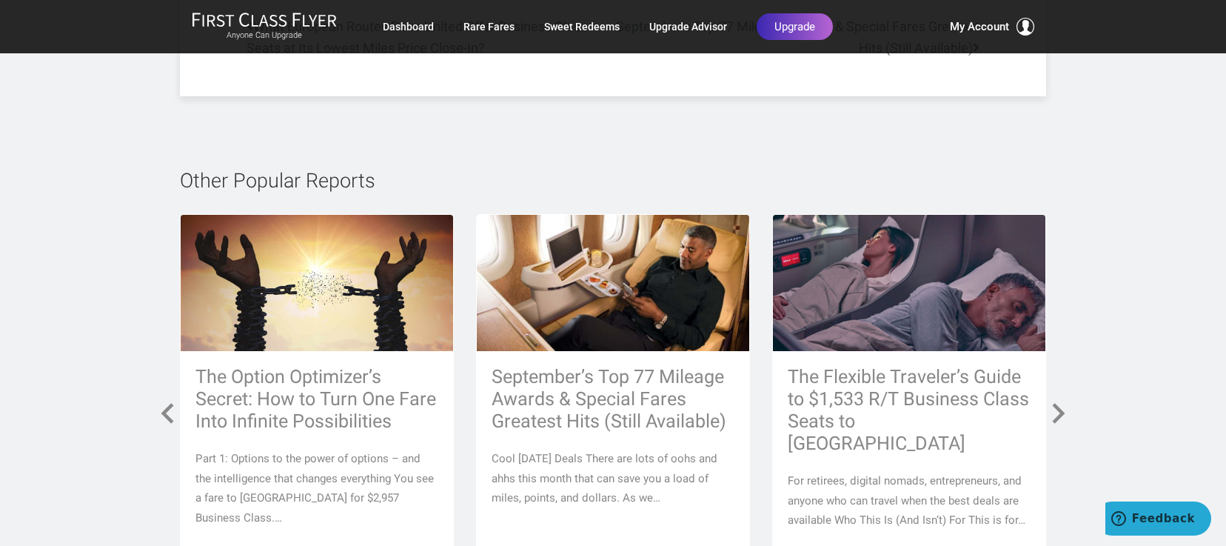
scroll to position [7800, 0]
